Goal: Use online tool/utility: Utilize a website feature to perform a specific function

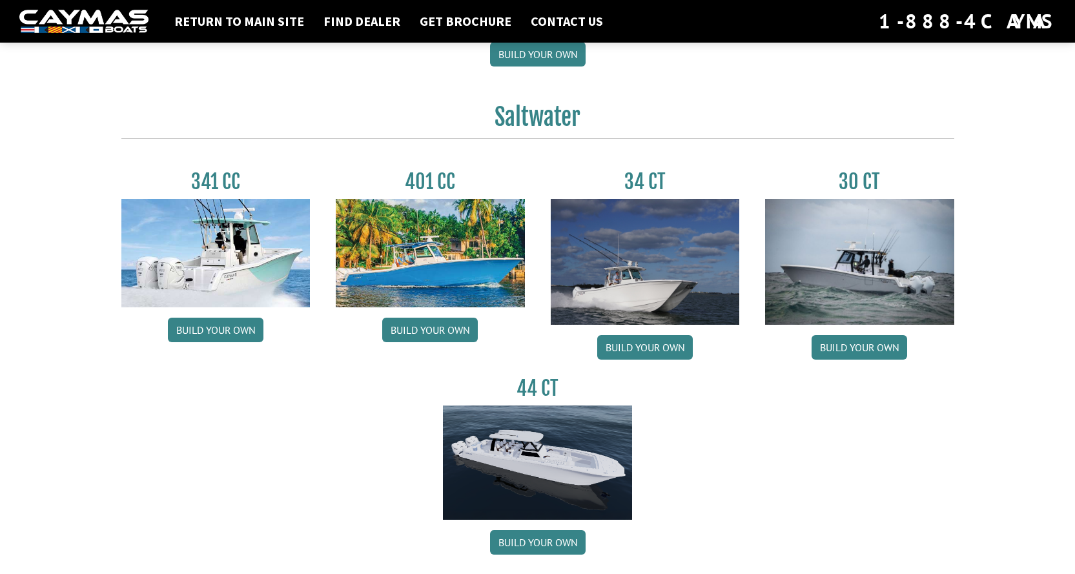
scroll to position [581, 0]
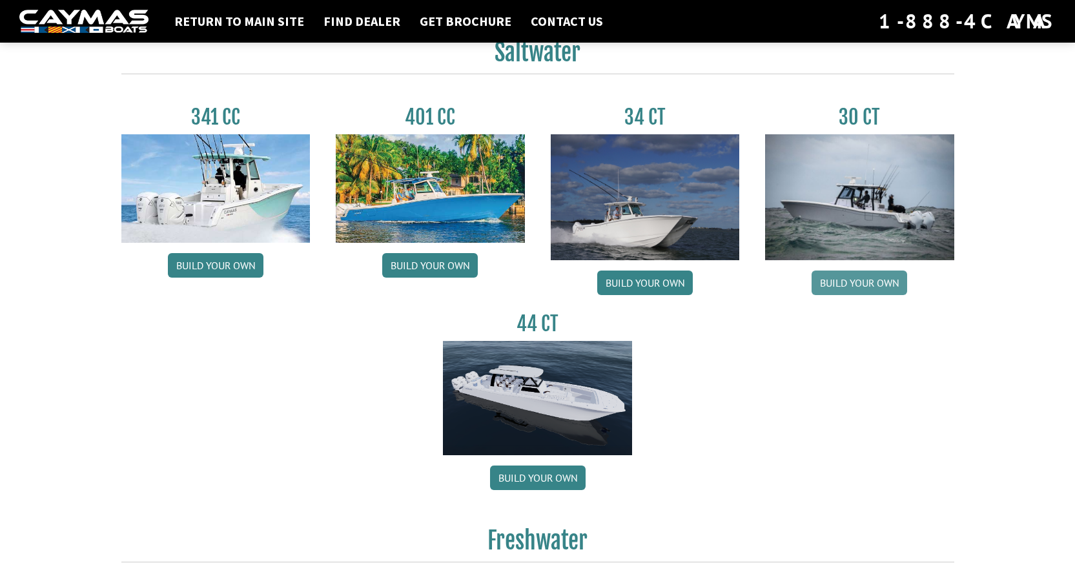
click at [855, 287] on link "Build your own" at bounding box center [859, 282] width 96 height 25
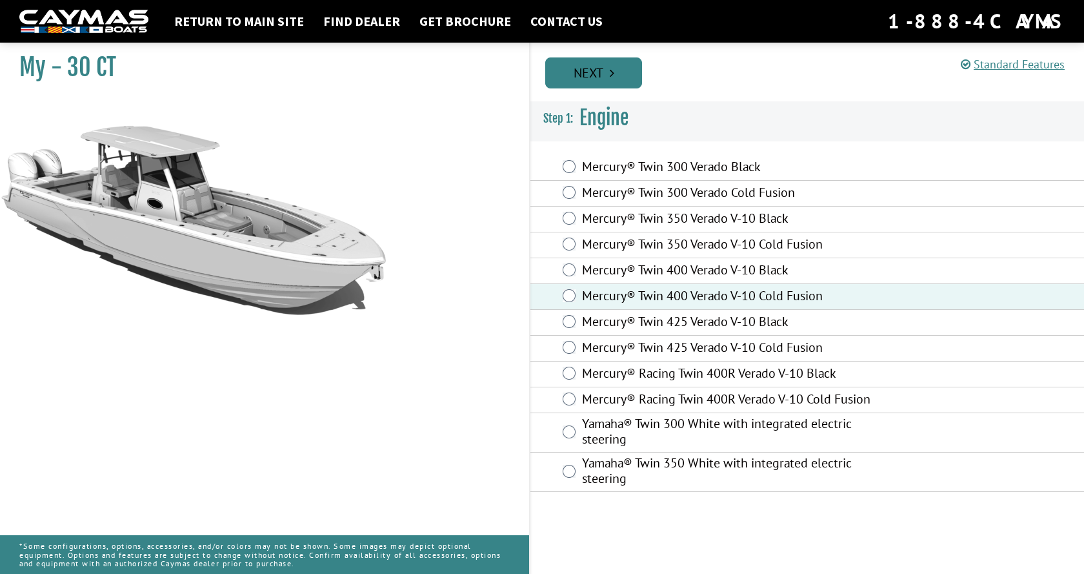
click at [625, 76] on link "Next" at bounding box center [593, 72] width 97 height 31
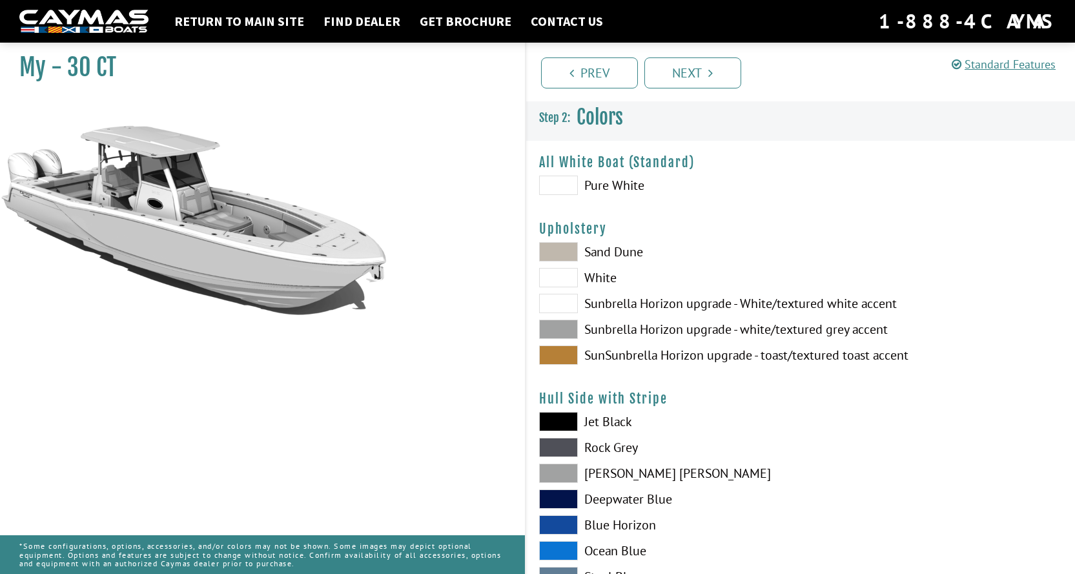
click at [558, 327] on span at bounding box center [558, 329] width 39 height 19
click at [569, 244] on span at bounding box center [558, 251] width 39 height 19
click at [559, 327] on span at bounding box center [558, 329] width 39 height 19
click at [565, 294] on span at bounding box center [558, 303] width 39 height 19
click at [567, 279] on span at bounding box center [558, 277] width 39 height 19
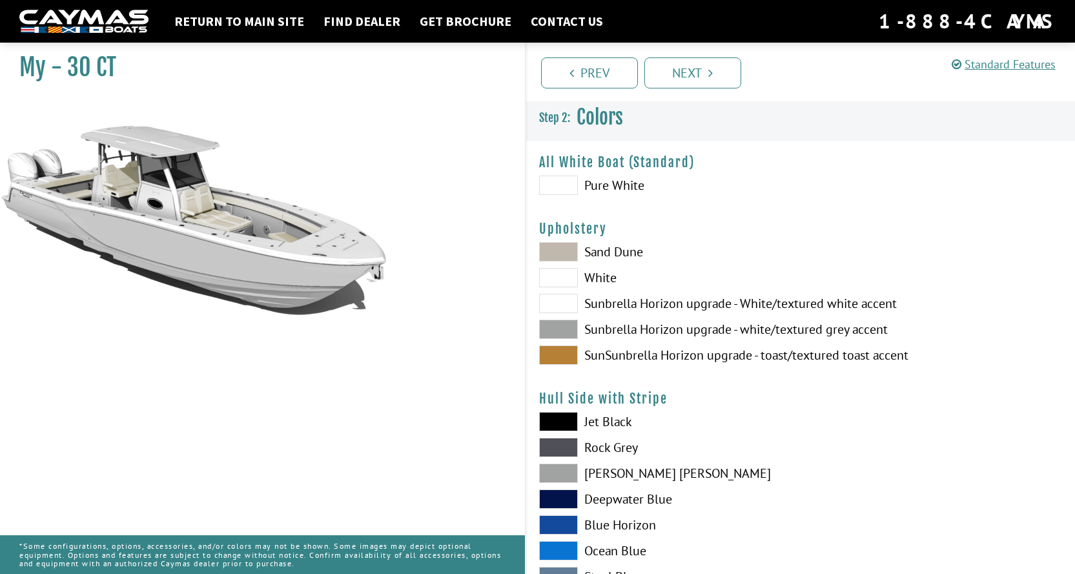
click at [565, 325] on span at bounding box center [558, 329] width 39 height 19
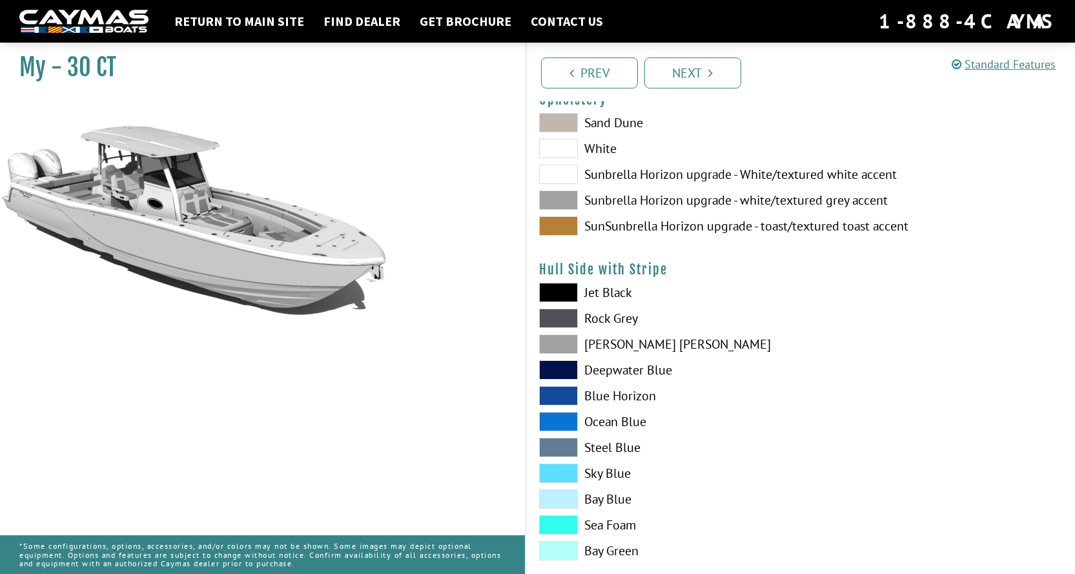
scroll to position [194, 0]
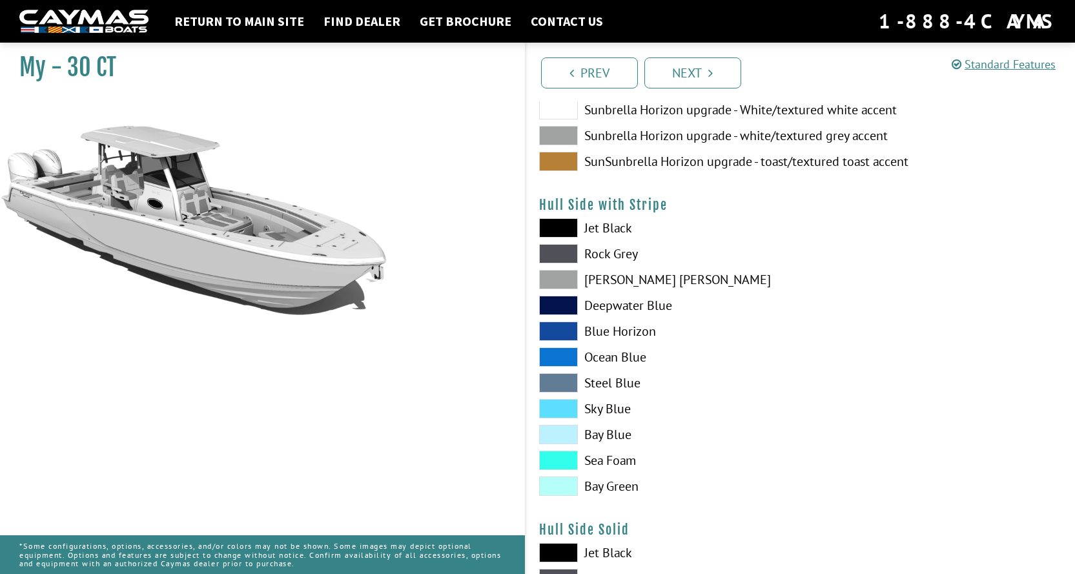
click at [573, 276] on span at bounding box center [558, 279] width 39 height 19
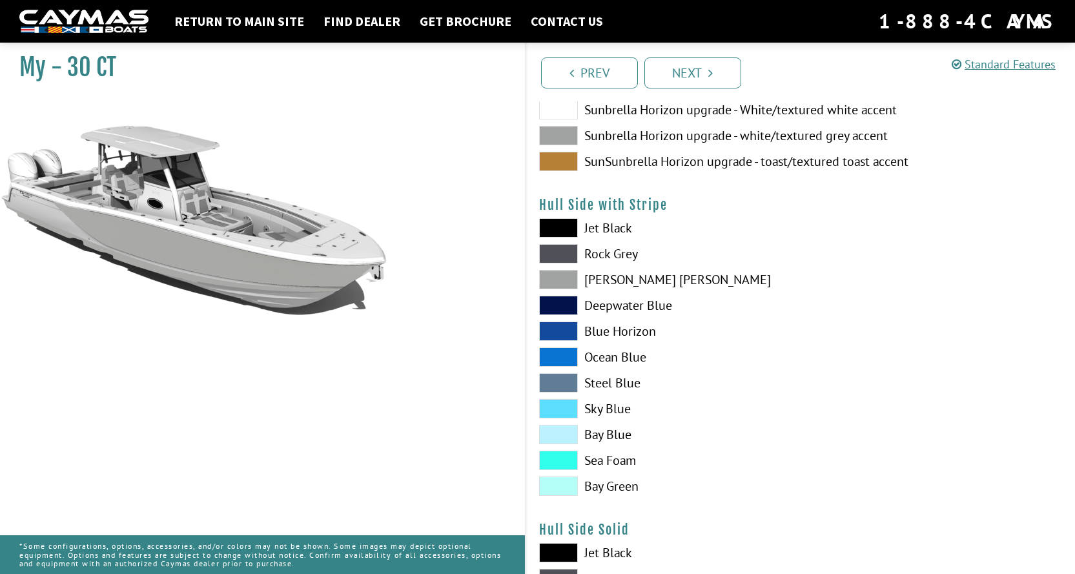
click at [556, 281] on span at bounding box center [558, 279] width 39 height 19
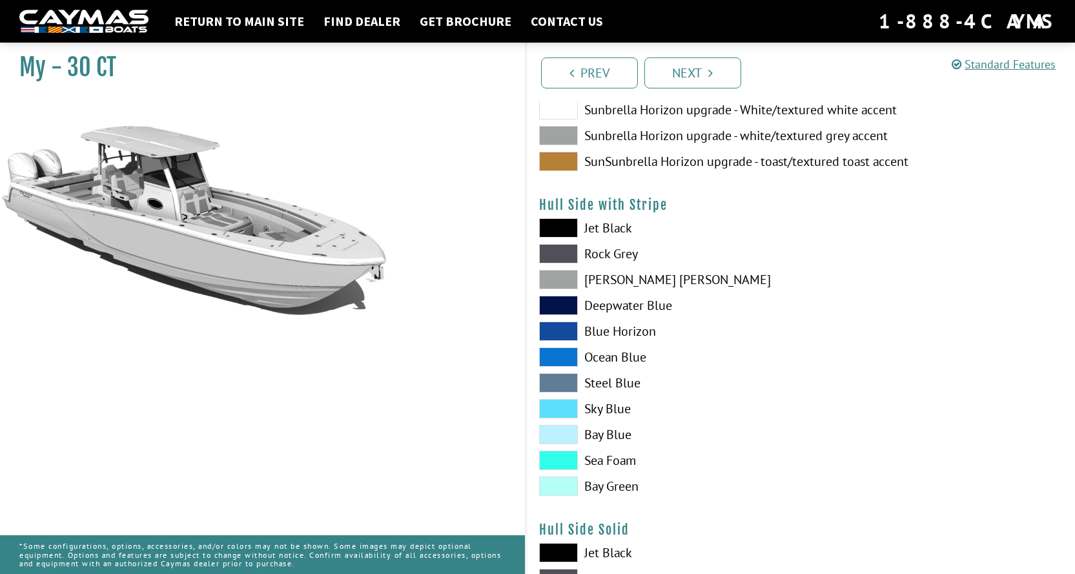
click at [556, 281] on span at bounding box center [558, 279] width 39 height 19
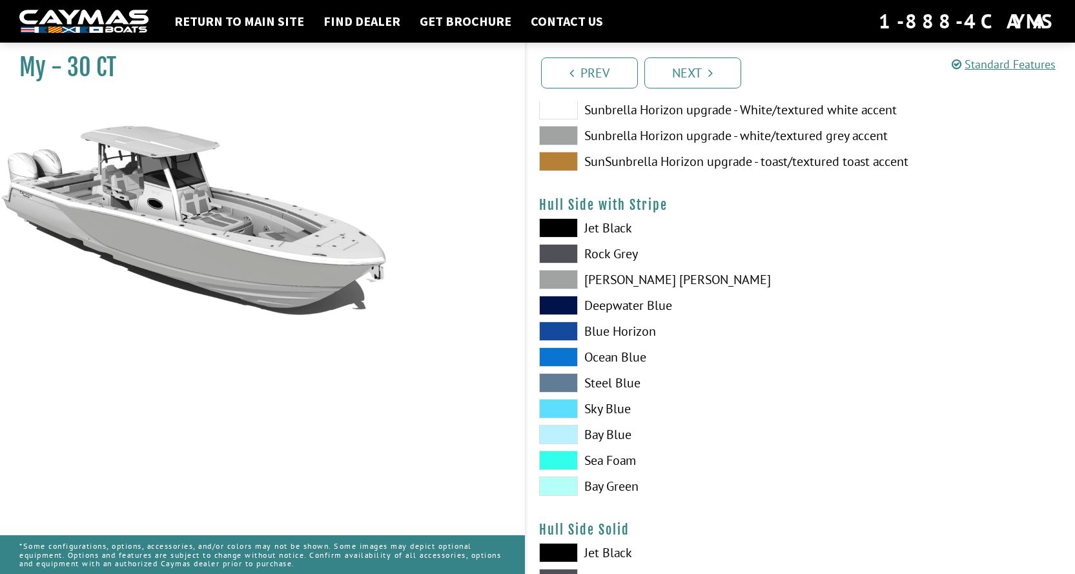
click at [562, 308] on span at bounding box center [558, 305] width 39 height 19
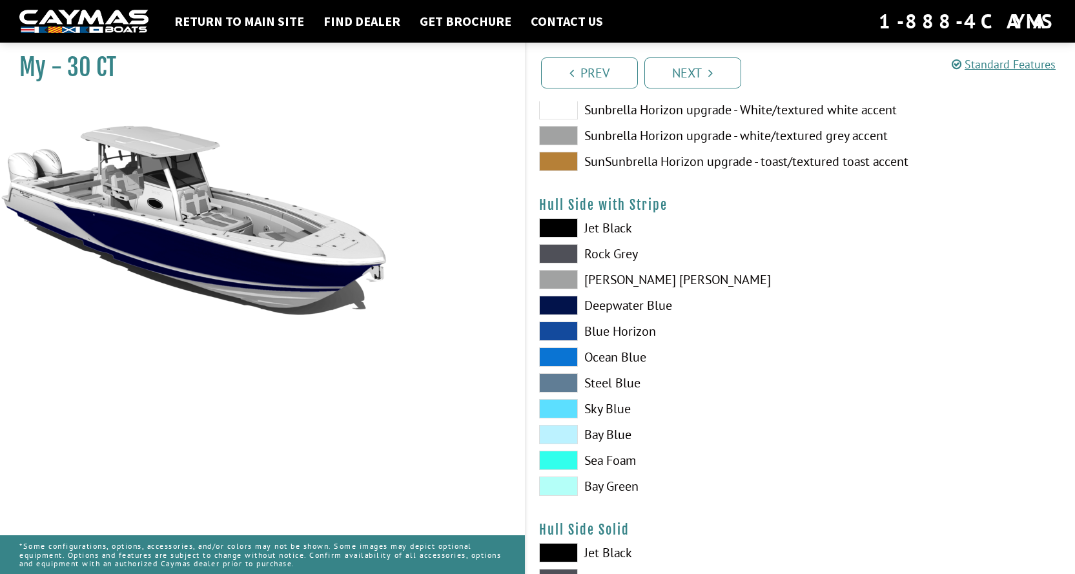
click at [560, 283] on span at bounding box center [558, 279] width 39 height 19
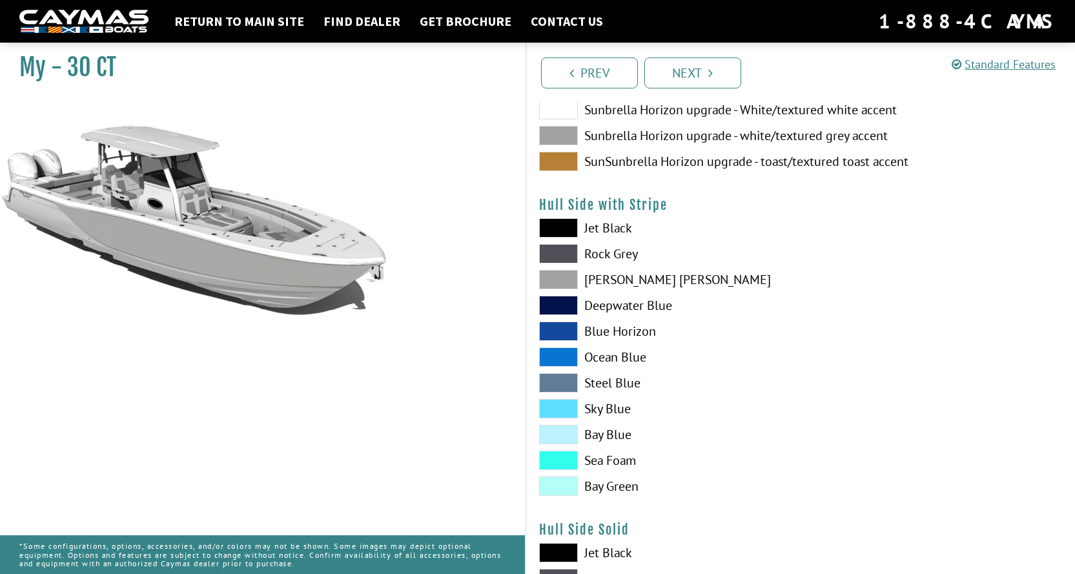
scroll to position [323, 0]
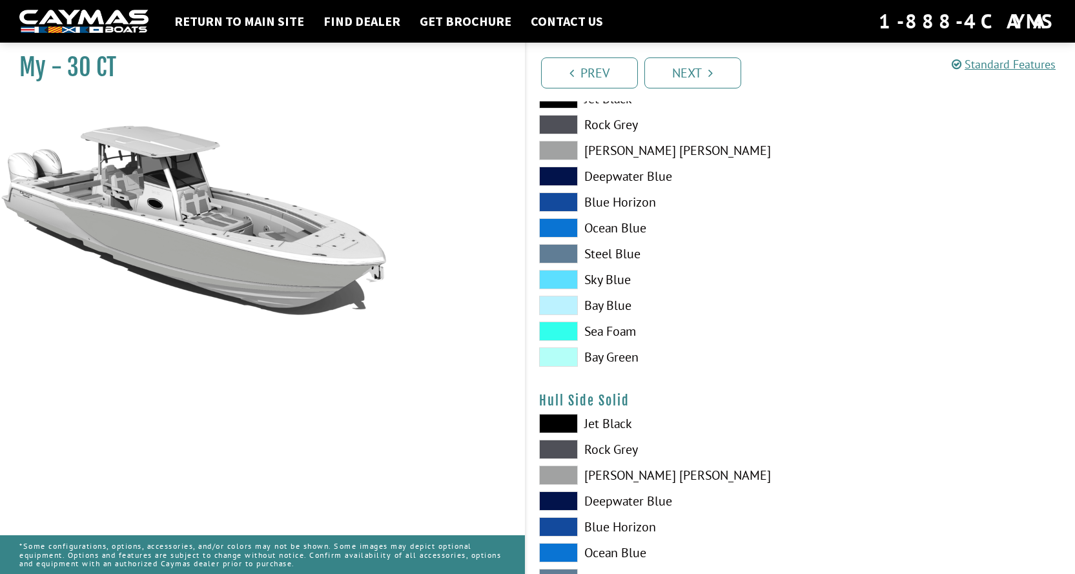
click at [560, 472] on span at bounding box center [558, 474] width 39 height 19
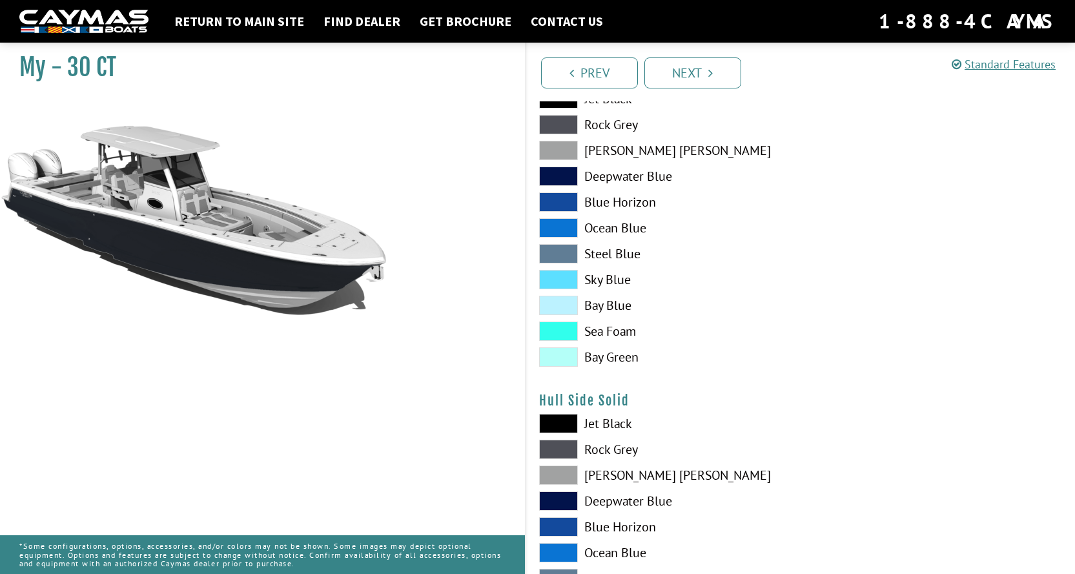
click at [571, 143] on span at bounding box center [558, 150] width 39 height 19
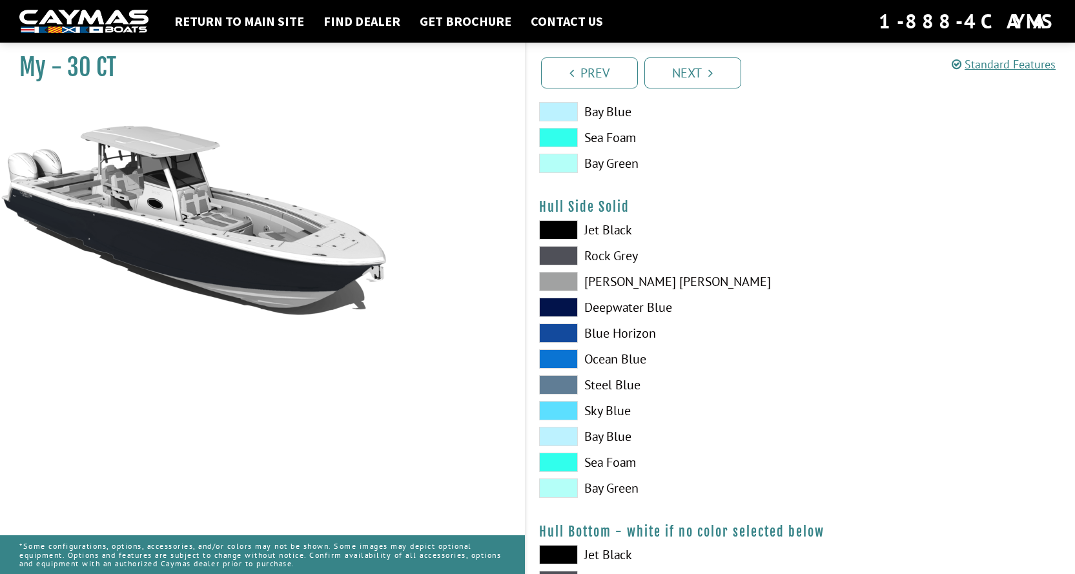
click at [567, 252] on span at bounding box center [558, 255] width 39 height 19
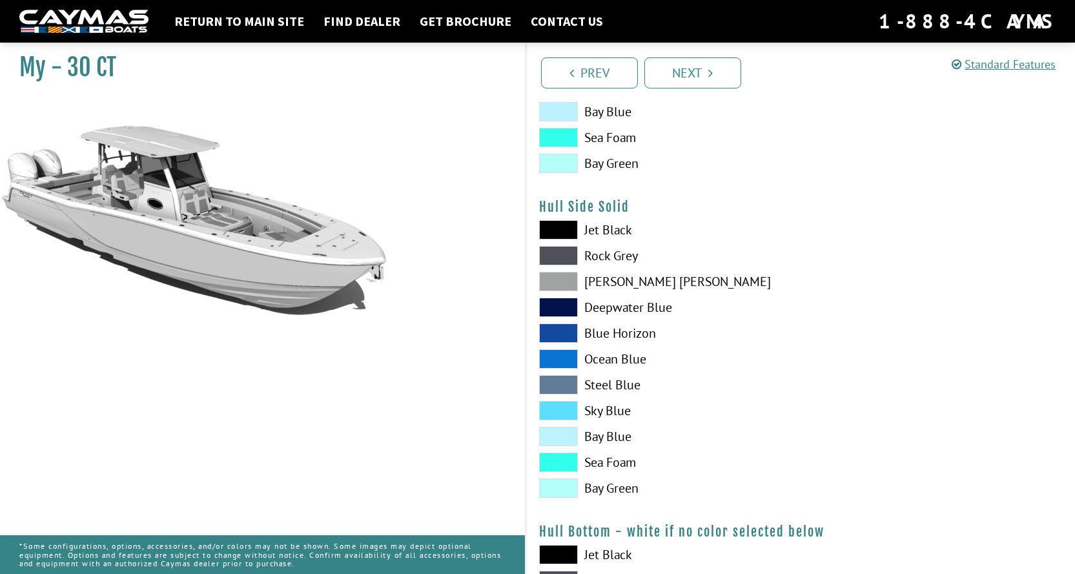
click at [548, 278] on span at bounding box center [558, 281] width 39 height 19
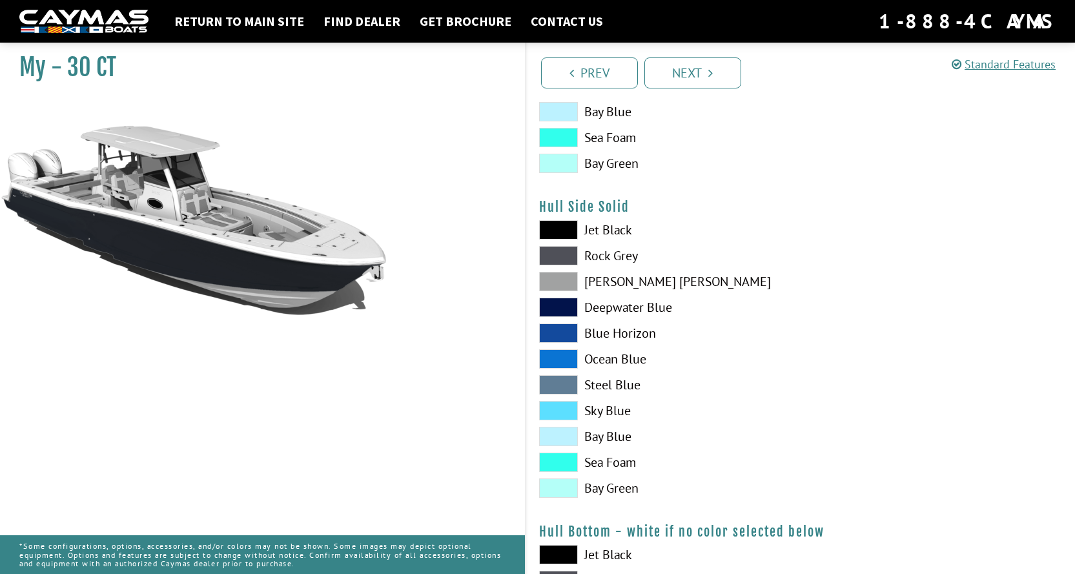
click at [558, 256] on span at bounding box center [558, 255] width 39 height 19
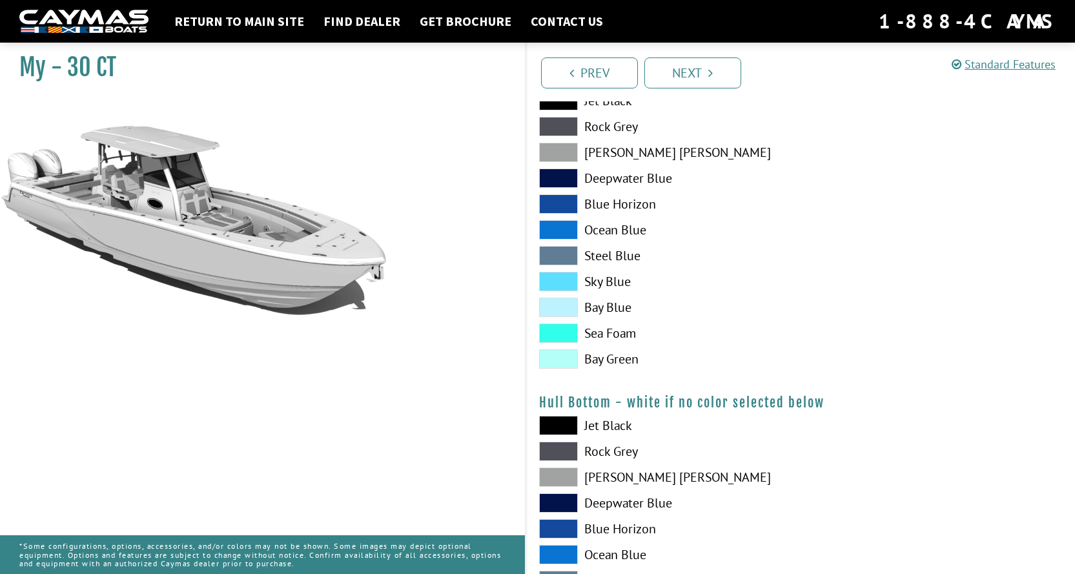
scroll to position [775, 0]
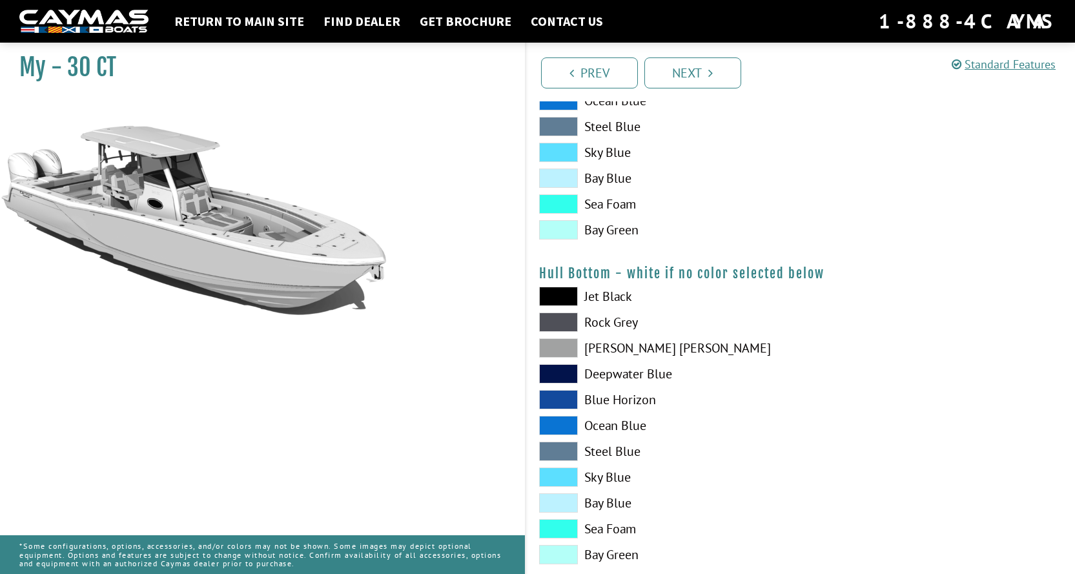
click at [566, 349] on span at bounding box center [558, 347] width 39 height 19
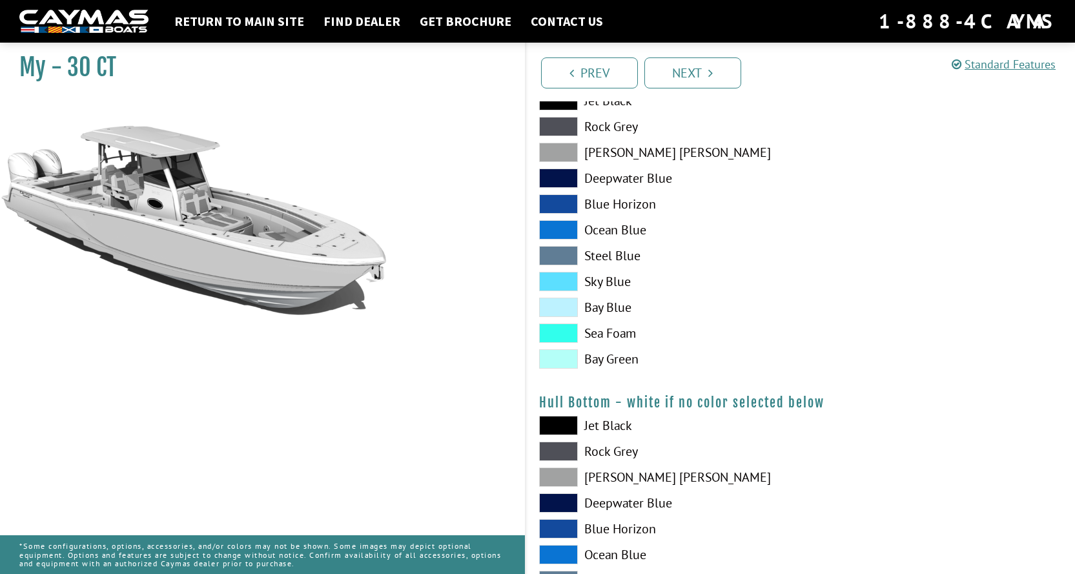
scroll to position [581, 0]
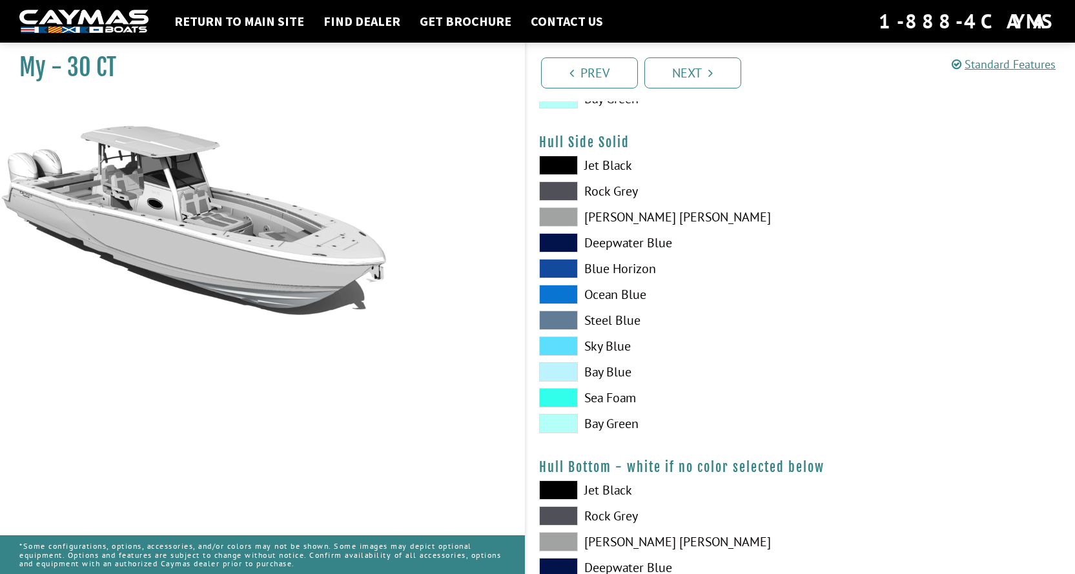
click at [569, 210] on span at bounding box center [558, 216] width 39 height 19
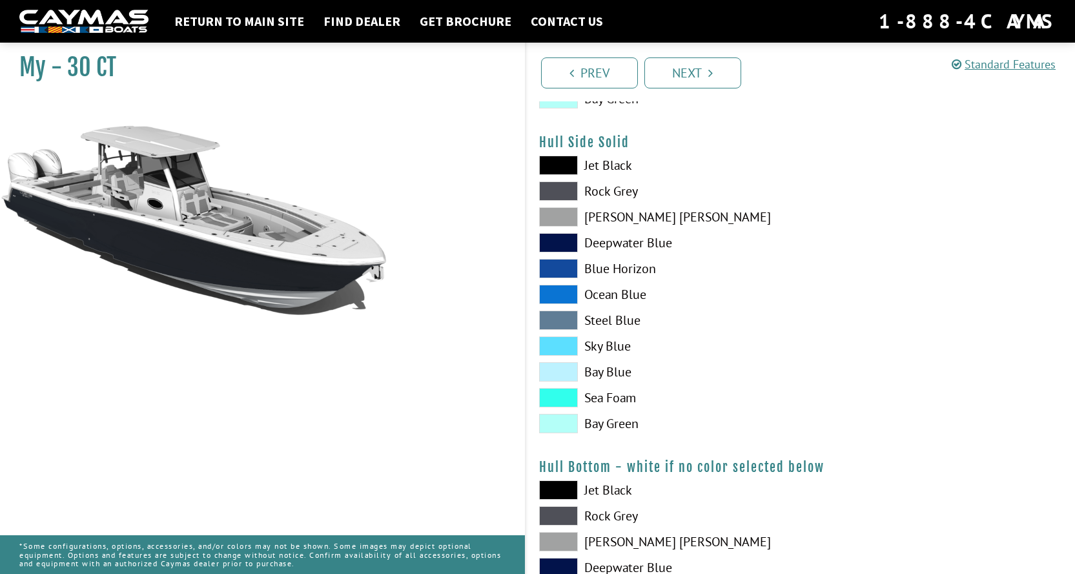
click at [569, 192] on span at bounding box center [558, 190] width 39 height 19
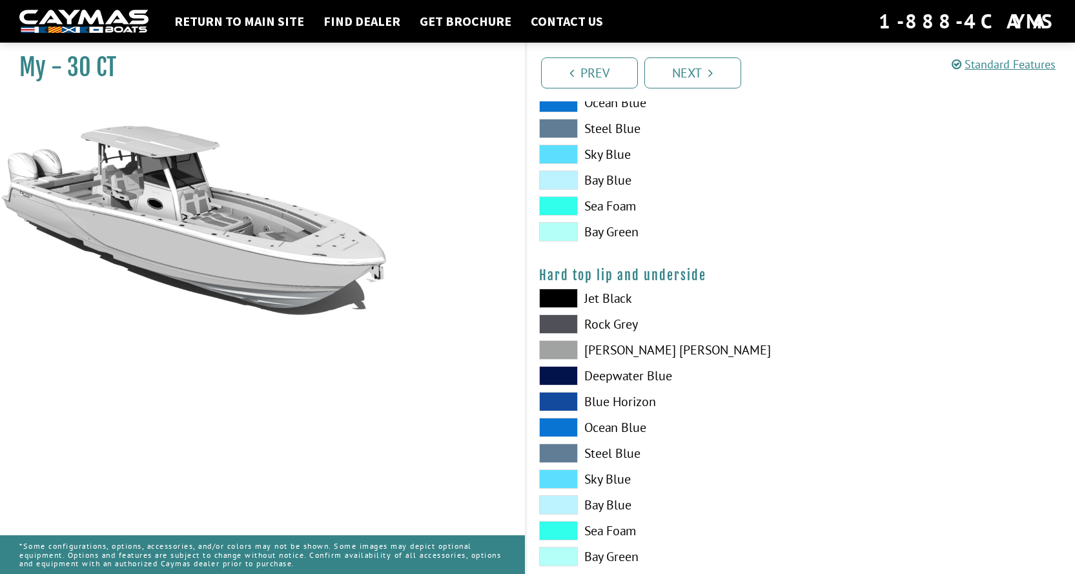
scroll to position [1226, 0]
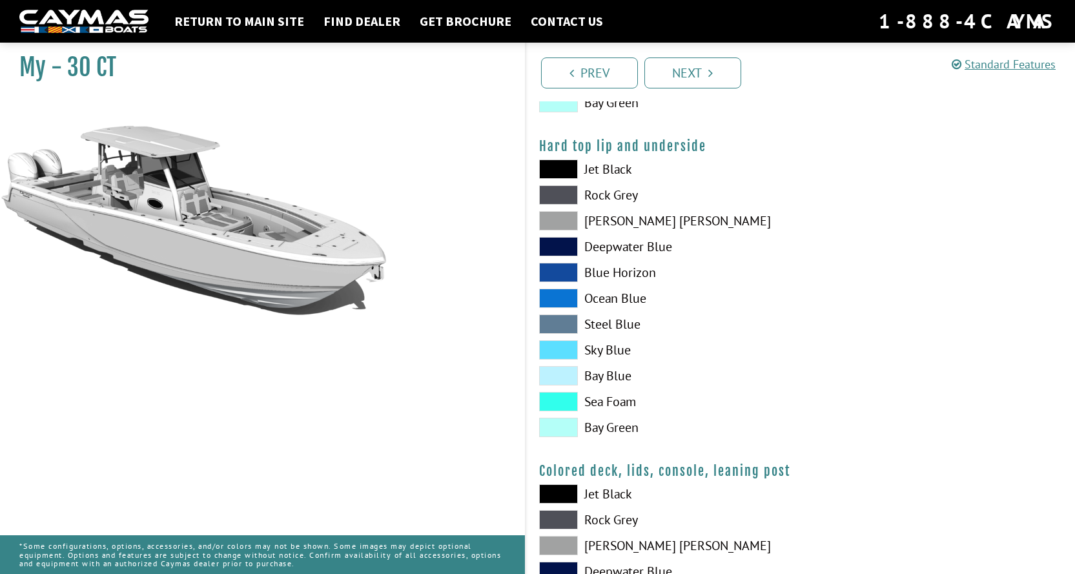
click at [553, 215] on span at bounding box center [558, 220] width 39 height 19
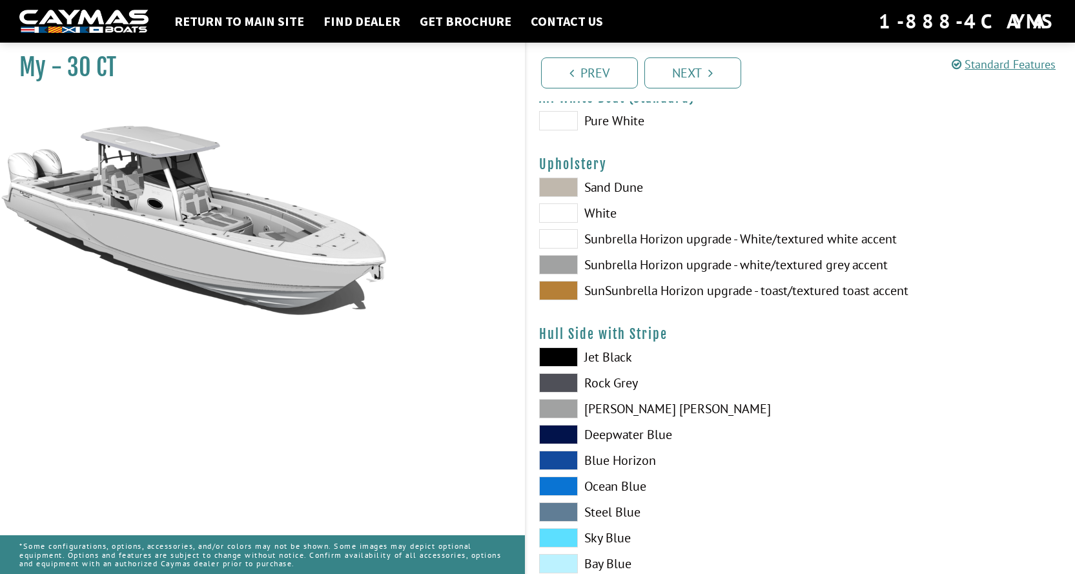
scroll to position [0, 0]
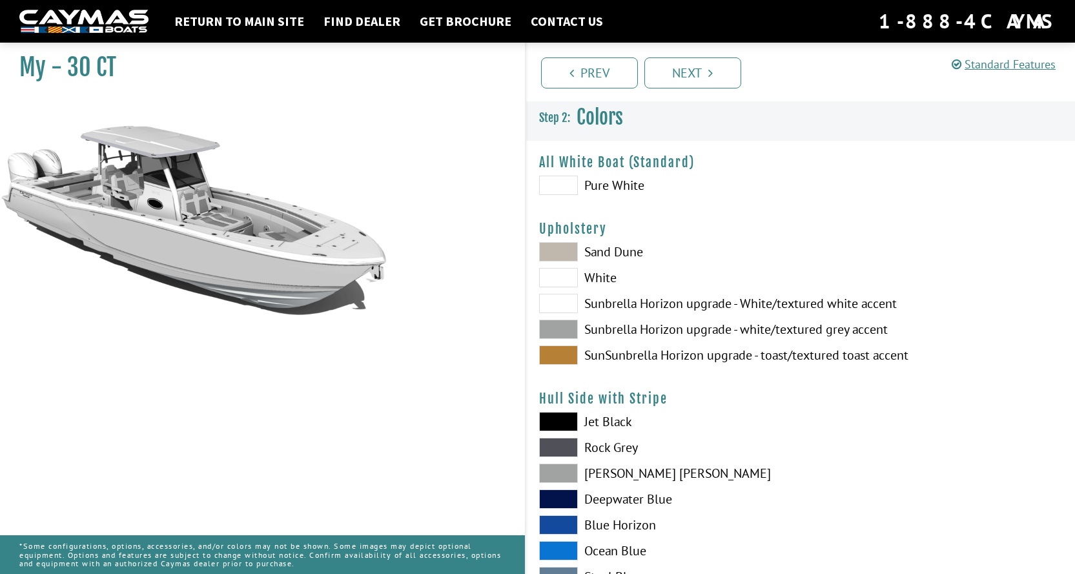
click at [553, 181] on span at bounding box center [558, 185] width 39 height 19
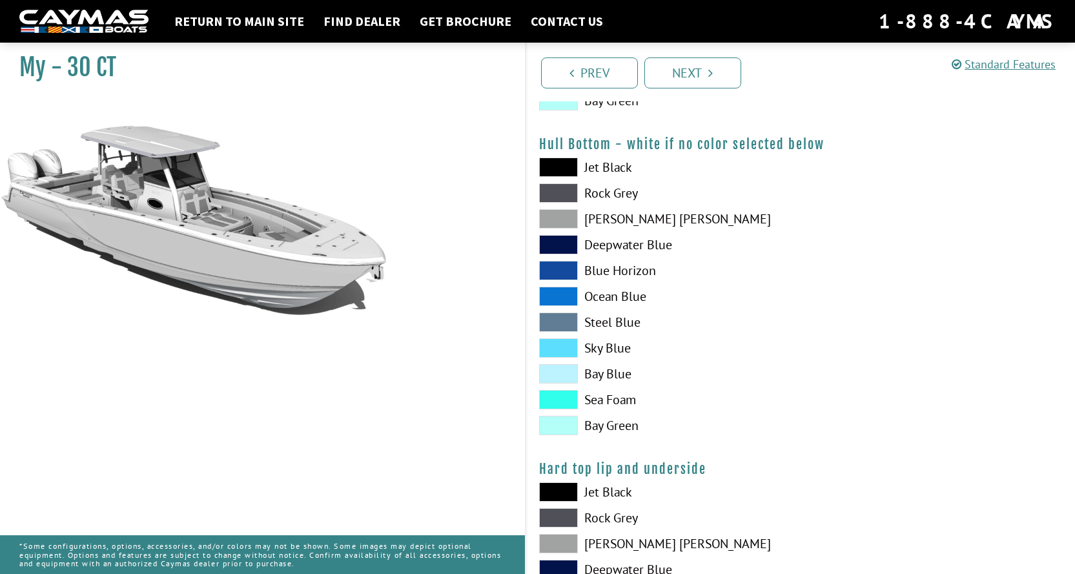
scroll to position [1097, 0]
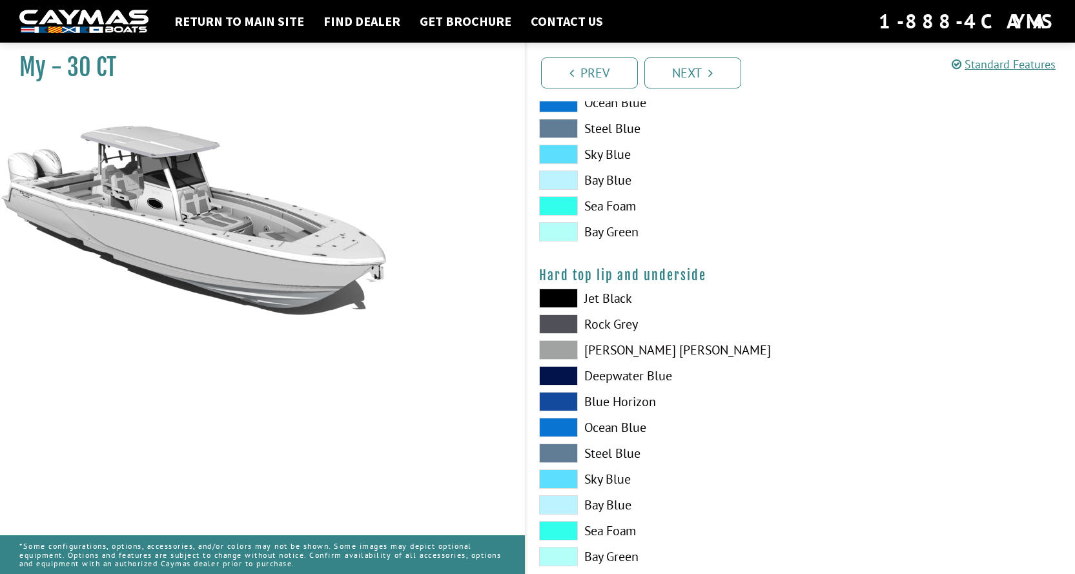
click at [562, 301] on span at bounding box center [558, 298] width 39 height 19
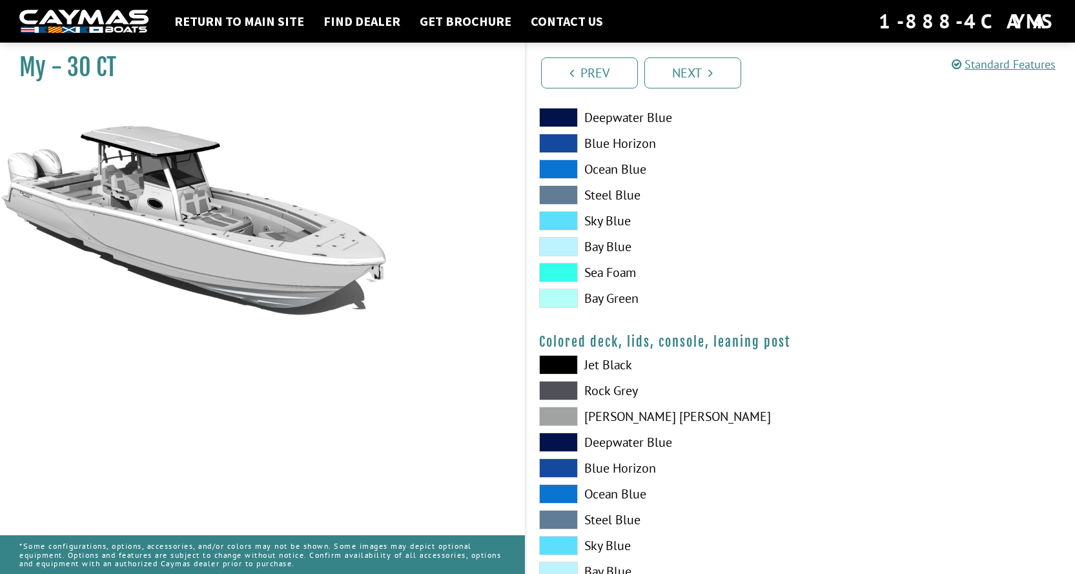
scroll to position [1452, 0]
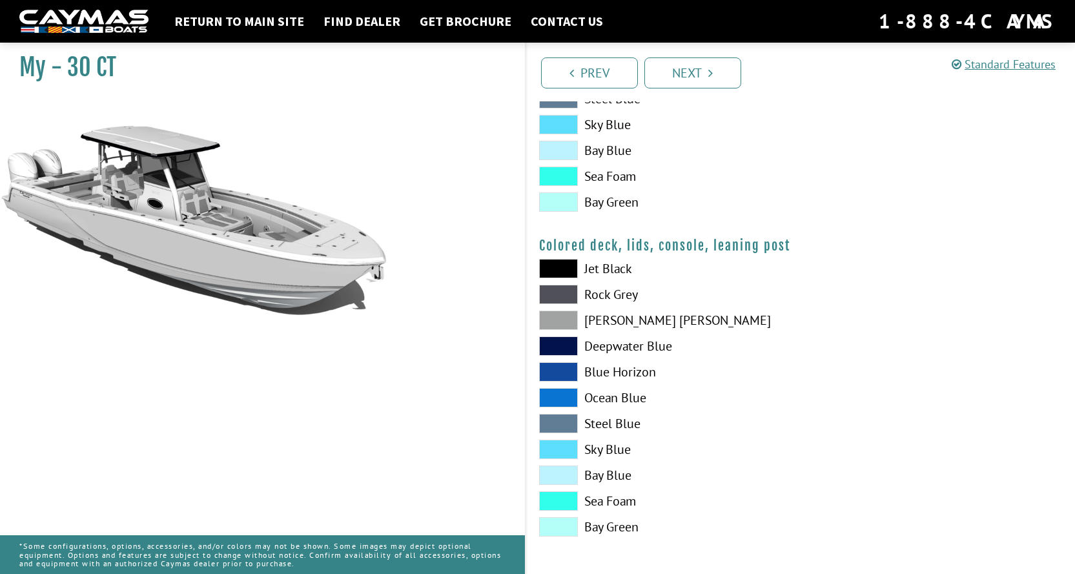
click at [570, 269] on span at bounding box center [558, 268] width 39 height 19
click at [666, 73] on link "Next" at bounding box center [692, 72] width 97 height 31
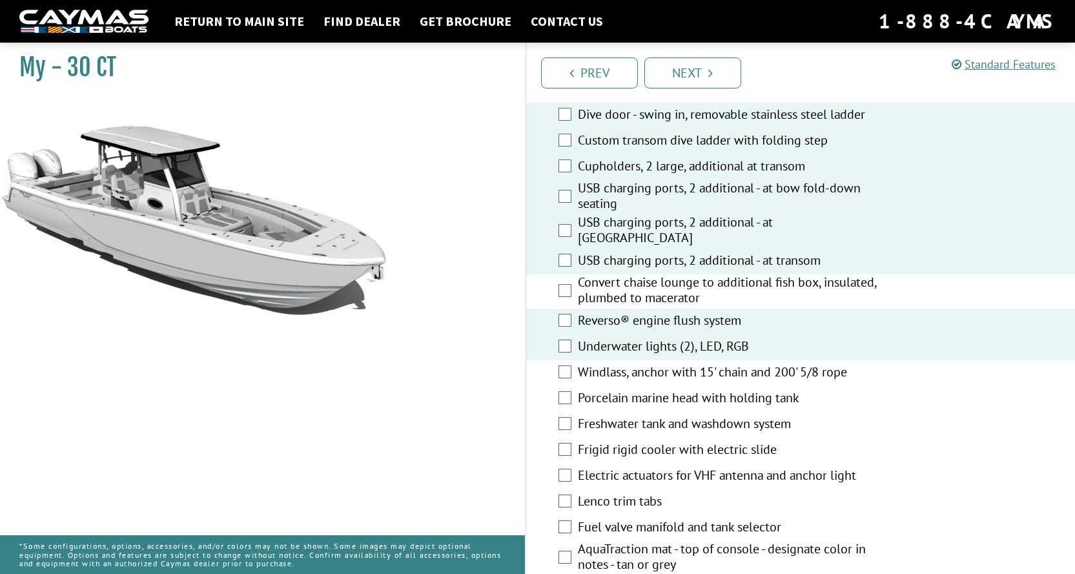
scroll to position [839, 0]
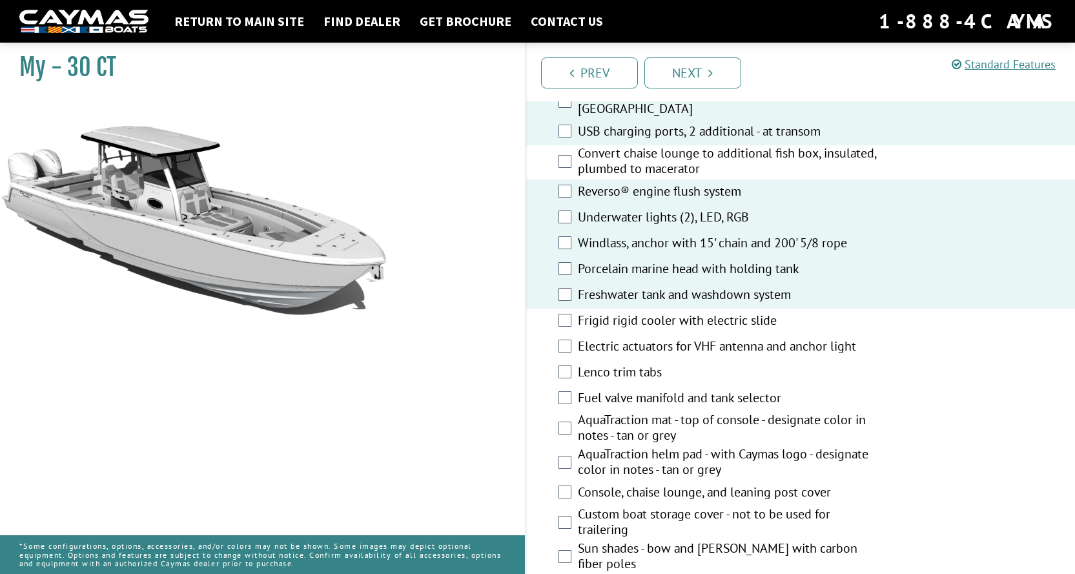
click at [572, 317] on div "Frigid rigid cooler with electric slide" at bounding box center [800, 322] width 549 height 26
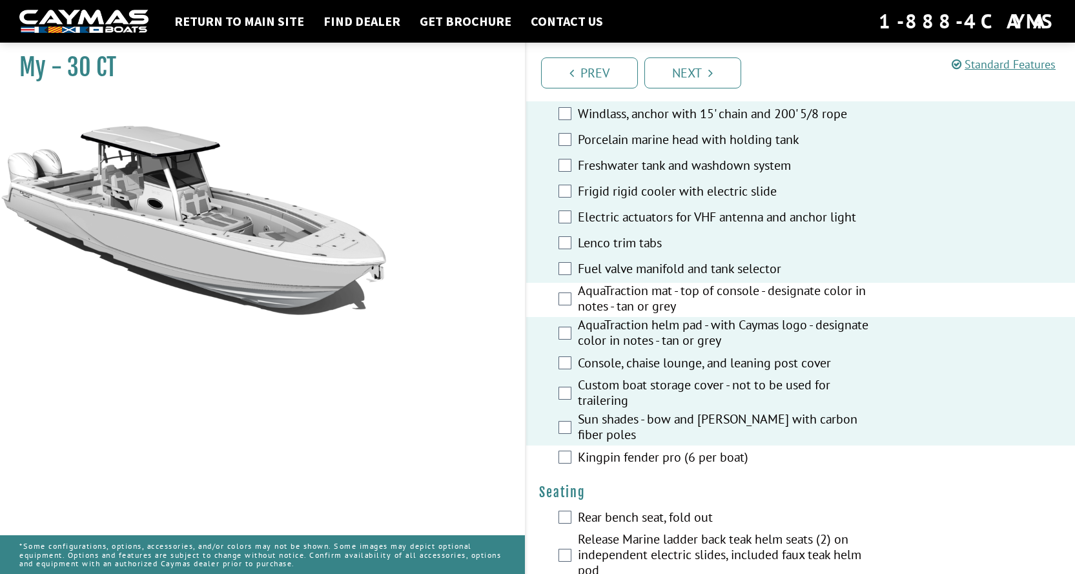
scroll to position [1162, 0]
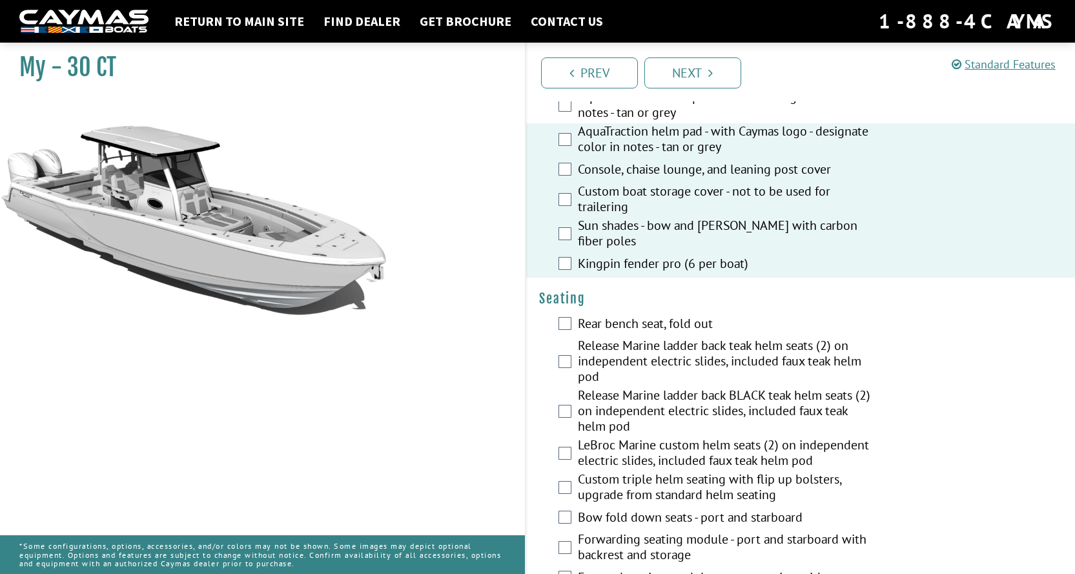
click at [572, 312] on div "Rear bench seat, fold out" at bounding box center [800, 325] width 549 height 26
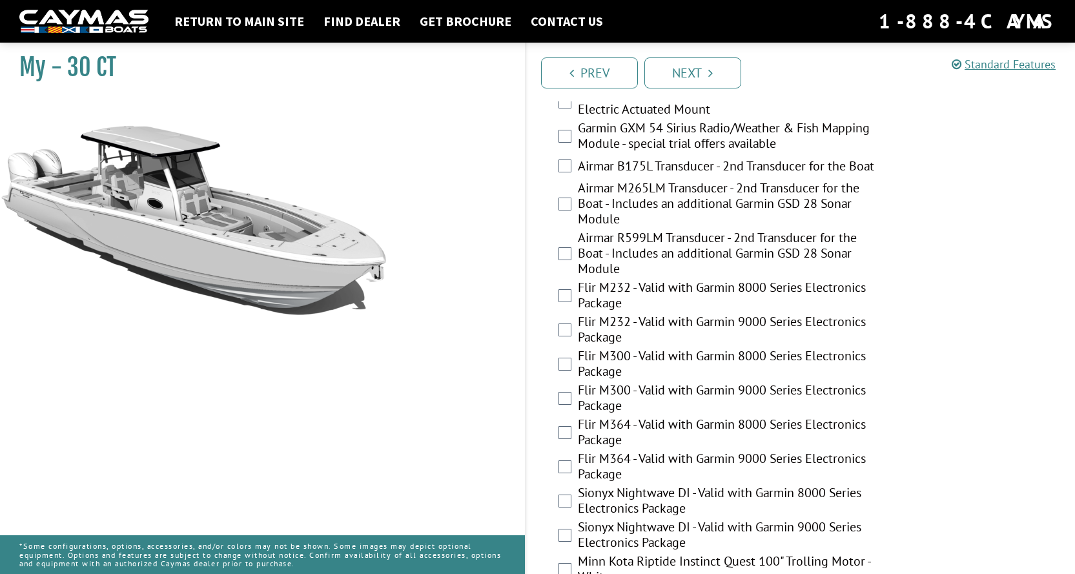
scroll to position [2893, 0]
